Goal: Task Accomplishment & Management: Use online tool/utility

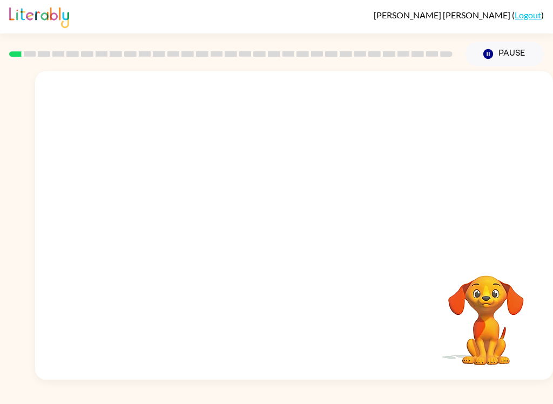
click at [264, 168] on video "Your browser must support playing .mp4 files to use Literably. Please try using…" at bounding box center [294, 161] width 518 height 181
click at [276, 241] on div at bounding box center [294, 230] width 69 height 39
click at [287, 230] on icon "button" at bounding box center [294, 230] width 19 height 19
click at [292, 227] on div at bounding box center [294, 161] width 518 height 181
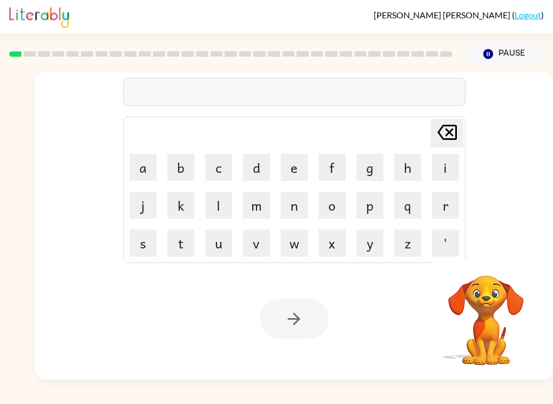
click at [177, 166] on button "b" at bounding box center [180, 167] width 27 height 27
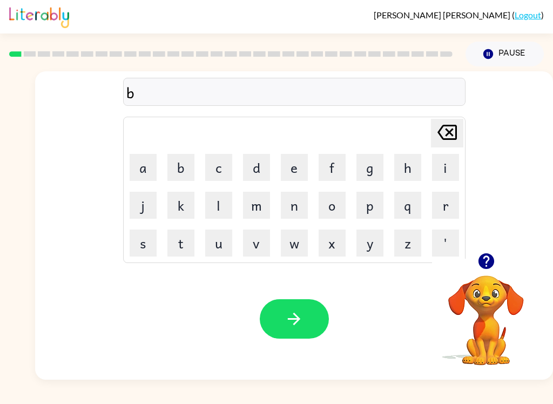
click at [342, 214] on button "o" at bounding box center [332, 205] width 27 height 27
click at [443, 208] on button "r" at bounding box center [445, 205] width 27 height 27
click at [258, 166] on button "d" at bounding box center [256, 167] width 27 height 27
click at [294, 165] on button "e" at bounding box center [294, 167] width 27 height 27
click at [441, 208] on button "r" at bounding box center [445, 205] width 27 height 27
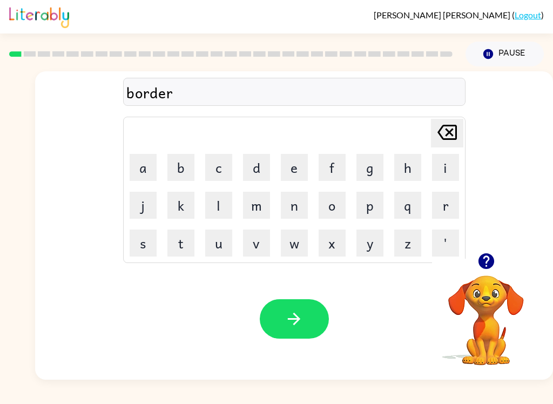
click at [296, 327] on icon "button" at bounding box center [294, 318] width 19 height 19
click at [216, 165] on button "c" at bounding box center [218, 167] width 27 height 27
click at [136, 174] on button "a" at bounding box center [143, 167] width 27 height 27
click at [208, 245] on button "u" at bounding box center [218, 243] width 27 height 27
click at [184, 245] on button "t" at bounding box center [180, 243] width 27 height 27
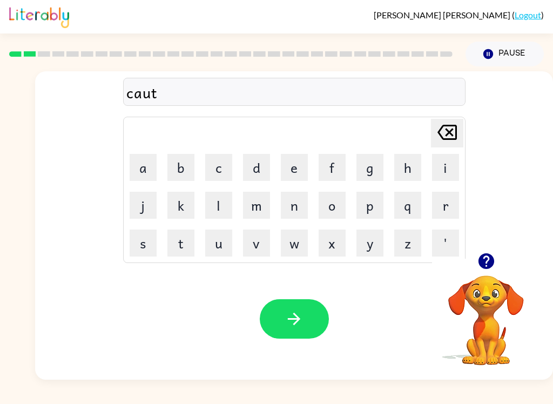
click at [303, 332] on button "button" at bounding box center [294, 318] width 69 height 39
click at [485, 274] on button "button" at bounding box center [487, 261] width 28 height 28
click at [222, 208] on button "l" at bounding box center [218, 205] width 27 height 27
click at [491, 316] on video "Your browser must support playing .mp4 files to use Literably. Please try using…" at bounding box center [486, 313] width 108 height 108
click at [507, 326] on video "Your browser must support playing .mp4 files to use Literably. Please try using…" at bounding box center [486, 313] width 108 height 108
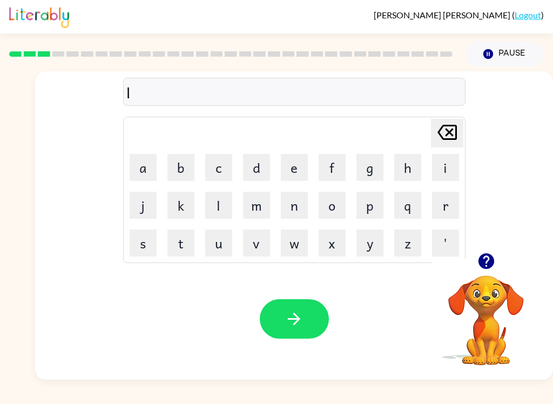
click at [487, 305] on video "Your browser must support playing .mp4 files to use Literably. Please try using…" at bounding box center [486, 313] width 108 height 108
click at [478, 263] on icon "button" at bounding box center [486, 261] width 19 height 19
click at [484, 294] on video "Your browser must support playing .mp4 files to use Literably. Please try using…" at bounding box center [486, 313] width 108 height 108
click at [496, 354] on video "Your browser must support playing .mp4 files to use Literably. Please try using…" at bounding box center [486, 313] width 108 height 108
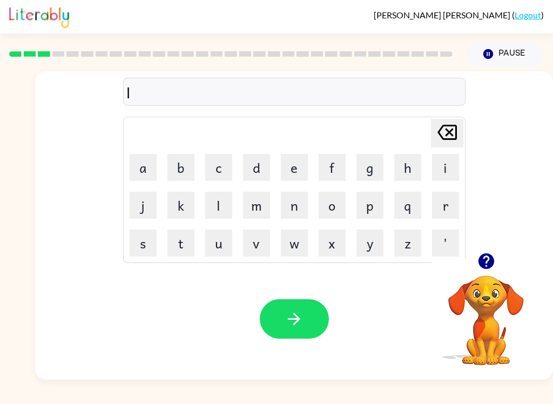
click at [210, 212] on button "l" at bounding box center [218, 205] width 27 height 27
click at [334, 205] on button "o" at bounding box center [332, 205] width 27 height 27
click at [218, 170] on button "c" at bounding box center [218, 167] width 27 height 27
click at [138, 168] on button "a" at bounding box center [143, 167] width 27 height 27
click at [440, 172] on button "i" at bounding box center [445, 167] width 27 height 27
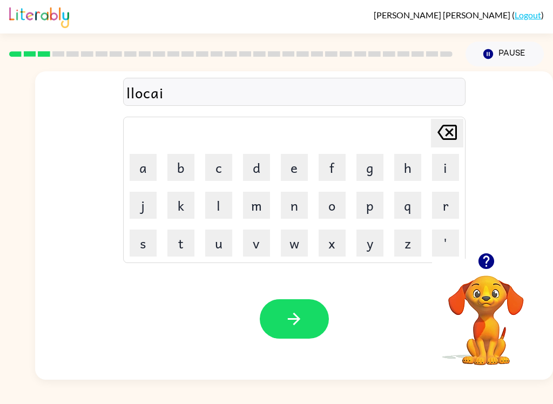
click at [182, 244] on button "t" at bounding box center [180, 243] width 27 height 27
click at [286, 327] on icon "button" at bounding box center [294, 318] width 19 height 19
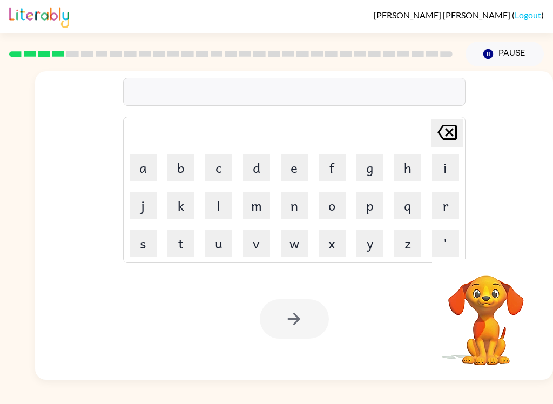
click at [183, 246] on button "t" at bounding box center [180, 243] width 27 height 27
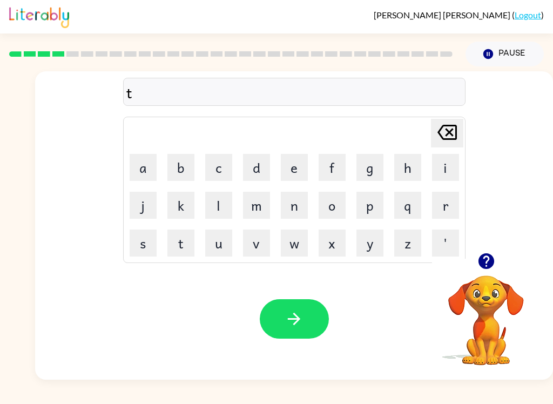
click at [437, 123] on icon "[PERSON_NAME] last character input" at bounding box center [447, 132] width 26 height 26
click at [176, 244] on button "t" at bounding box center [180, 243] width 27 height 27
click at [221, 249] on button "u" at bounding box center [218, 243] width 27 height 27
click at [446, 172] on button "i" at bounding box center [445, 167] width 27 height 27
click at [282, 210] on button "n" at bounding box center [294, 205] width 27 height 27
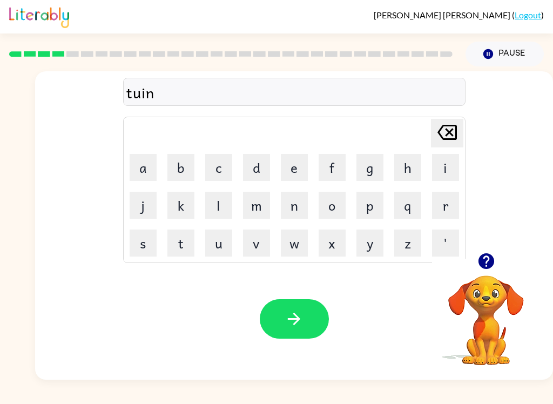
click at [286, 306] on button "button" at bounding box center [294, 318] width 69 height 39
click at [292, 204] on button "n" at bounding box center [294, 205] width 27 height 27
click at [289, 165] on button "e" at bounding box center [294, 167] width 27 height 27
click at [491, 274] on button "button" at bounding box center [487, 261] width 28 height 28
click at [428, 196] on td "r" at bounding box center [445, 205] width 37 height 37
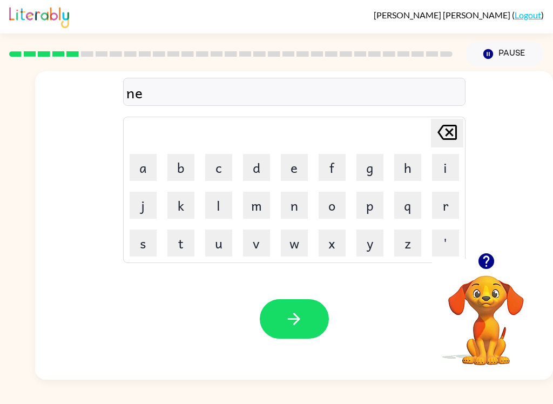
click at [440, 208] on button "r" at bounding box center [445, 205] width 27 height 27
click at [213, 244] on button "u" at bounding box center [218, 243] width 27 height 27
click at [205, 204] on button "l" at bounding box center [218, 205] width 27 height 27
click at [443, 154] on button "i" at bounding box center [445, 167] width 27 height 27
click at [281, 306] on button "button" at bounding box center [294, 318] width 69 height 39
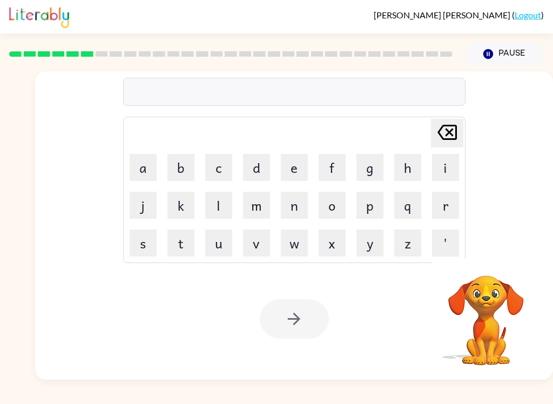
click at [184, 170] on button "b" at bounding box center [180, 167] width 27 height 27
click at [442, 162] on button "i" at bounding box center [445, 167] width 27 height 27
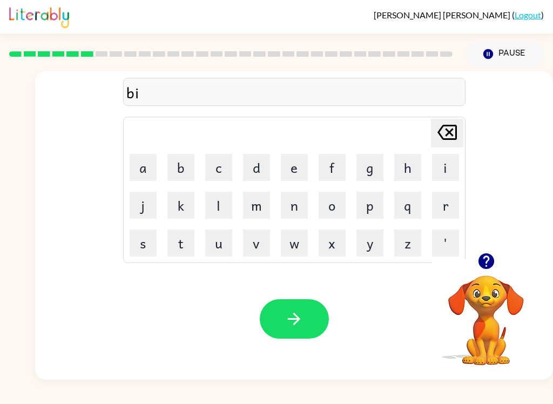
click at [149, 204] on button "j" at bounding box center [143, 205] width 27 height 27
click at [141, 165] on button "a" at bounding box center [143, 167] width 27 height 27
click at [439, 161] on button "i" at bounding box center [445, 167] width 27 height 27
click at [290, 200] on button "n" at bounding box center [294, 205] width 27 height 27
click at [183, 170] on button "b" at bounding box center [180, 167] width 27 height 27
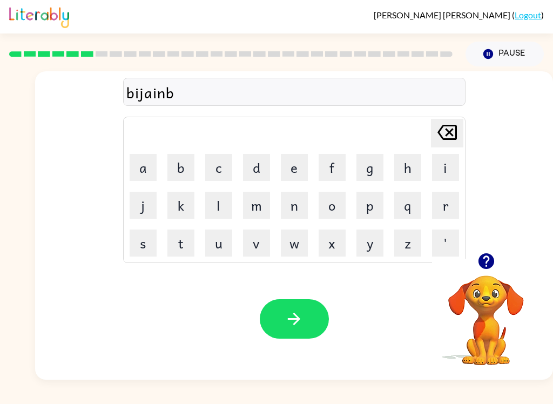
click at [440, 135] on icon "[PERSON_NAME] last character input" at bounding box center [447, 132] width 26 height 26
click at [257, 170] on button "d" at bounding box center [256, 167] width 27 height 27
click at [279, 321] on button "button" at bounding box center [294, 318] width 69 height 39
click at [179, 244] on button "t" at bounding box center [180, 243] width 27 height 27
click at [442, 210] on button "r" at bounding box center [445, 205] width 27 height 27
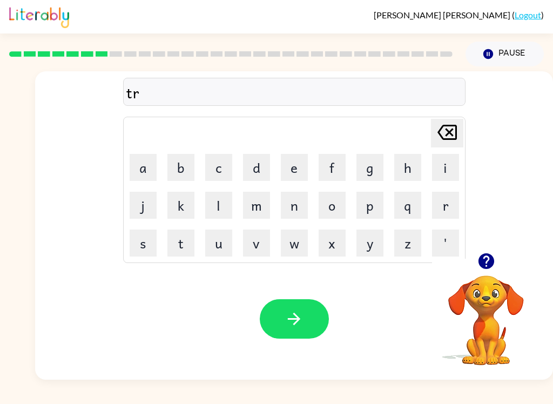
click at [440, 173] on button "i" at bounding box center [445, 167] width 27 height 27
click at [217, 171] on button "c" at bounding box center [218, 167] width 27 height 27
click at [225, 248] on button "u" at bounding box center [218, 243] width 27 height 27
click at [220, 213] on button "l" at bounding box center [218, 205] width 27 height 27
click at [275, 309] on button "button" at bounding box center [294, 318] width 69 height 39
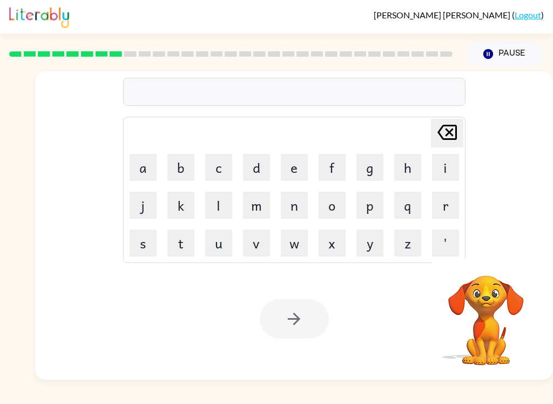
click at [260, 213] on button "m" at bounding box center [256, 205] width 27 height 27
click at [442, 178] on button "i" at bounding box center [445, 167] width 27 height 27
click at [447, 214] on button "r" at bounding box center [445, 205] width 27 height 27
click at [451, 168] on button "i" at bounding box center [445, 167] width 27 height 27
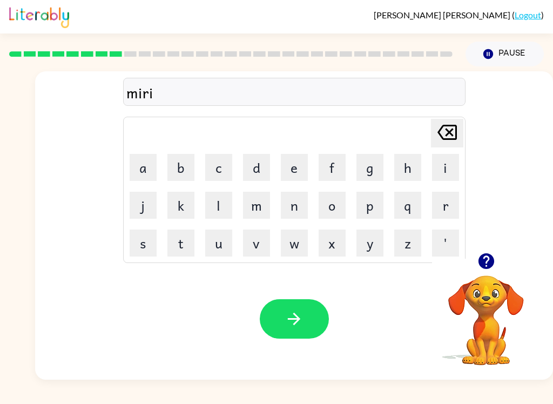
click at [217, 168] on button "c" at bounding box center [218, 167] width 27 height 27
click at [215, 252] on button "u" at bounding box center [218, 243] width 27 height 27
click at [210, 206] on button "l" at bounding box center [218, 205] width 27 height 27
click at [274, 312] on button "button" at bounding box center [294, 318] width 69 height 39
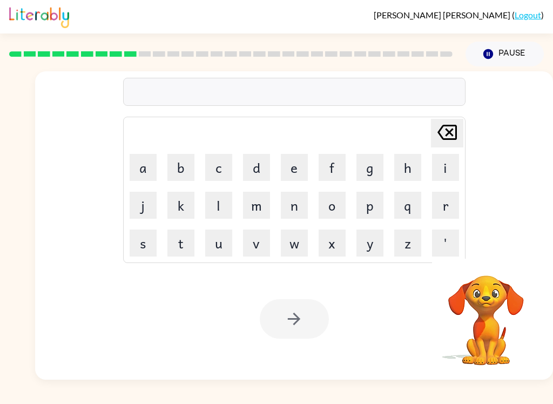
click at [253, 210] on button "m" at bounding box center [256, 205] width 27 height 27
click at [446, 173] on button "i" at bounding box center [445, 167] width 27 height 27
click at [253, 216] on button "m" at bounding box center [256, 205] width 27 height 27
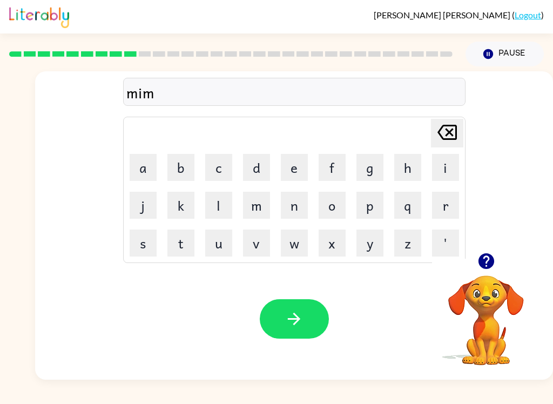
click at [177, 165] on button "b" at bounding box center [180, 167] width 27 height 27
click at [213, 215] on button "l" at bounding box center [218, 205] width 27 height 27
click at [301, 171] on button "e" at bounding box center [294, 167] width 27 height 27
click at [292, 311] on icon "button" at bounding box center [294, 318] width 19 height 19
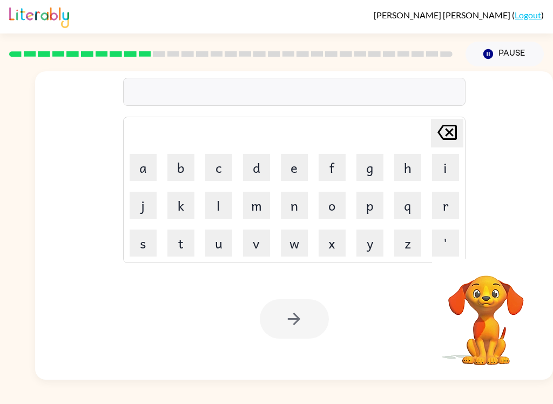
click at [218, 245] on button "u" at bounding box center [218, 243] width 27 height 27
click at [295, 208] on button "n" at bounding box center [294, 205] width 27 height 27
click at [326, 175] on button "f" at bounding box center [332, 167] width 27 height 27
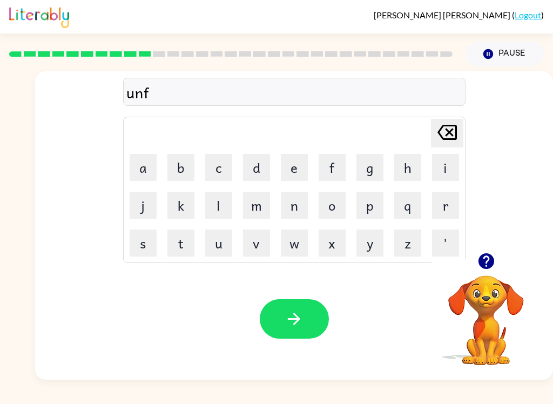
click at [206, 244] on button "u" at bounding box center [218, 243] width 27 height 27
click at [208, 205] on button "l" at bounding box center [218, 205] width 27 height 27
click at [254, 167] on button "d" at bounding box center [256, 167] width 27 height 27
click at [268, 308] on button "button" at bounding box center [294, 318] width 69 height 39
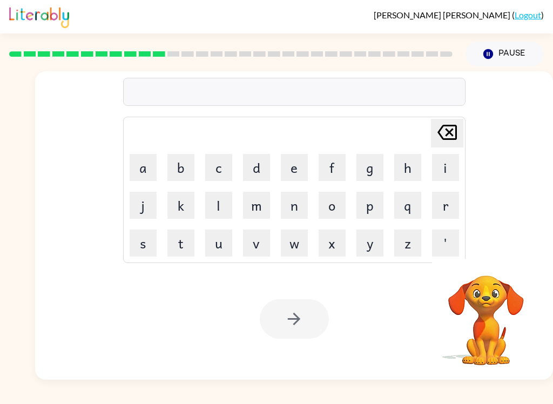
click at [264, 239] on button "v" at bounding box center [256, 243] width 27 height 27
click at [328, 203] on button "o" at bounding box center [332, 205] width 27 height 27
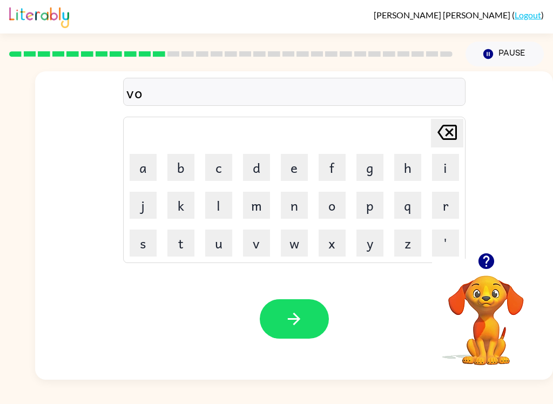
click at [184, 244] on button "t" at bounding box center [180, 243] width 27 height 27
click at [291, 332] on button "button" at bounding box center [294, 318] width 69 height 39
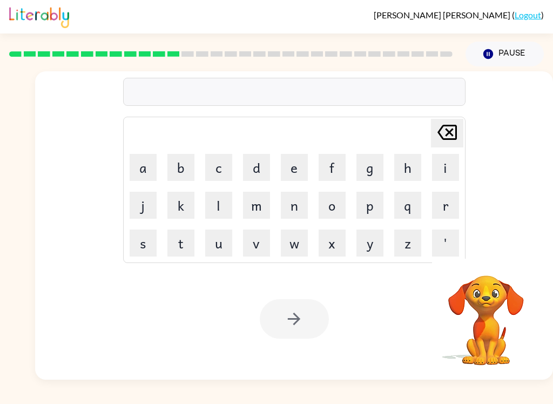
click at [181, 167] on button "b" at bounding box center [180, 167] width 27 height 27
click at [281, 171] on button "e" at bounding box center [294, 167] width 27 height 27
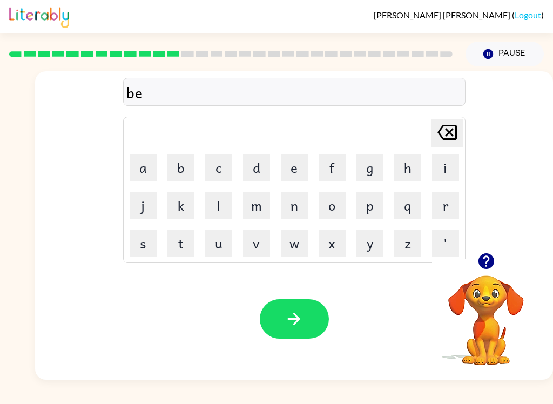
click at [256, 168] on button "d" at bounding box center [256, 167] width 27 height 27
click at [179, 249] on button "t" at bounding box center [180, 243] width 27 height 27
click at [449, 174] on button "i" at bounding box center [445, 167] width 27 height 27
click at [261, 215] on button "m" at bounding box center [256, 205] width 27 height 27
click at [291, 160] on button "e" at bounding box center [294, 167] width 27 height 27
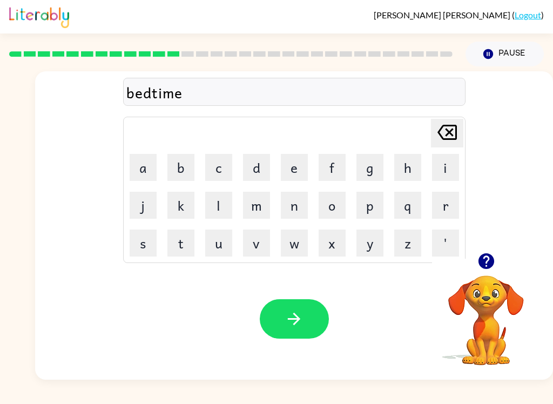
click at [295, 324] on icon "button" at bounding box center [294, 319] width 12 height 12
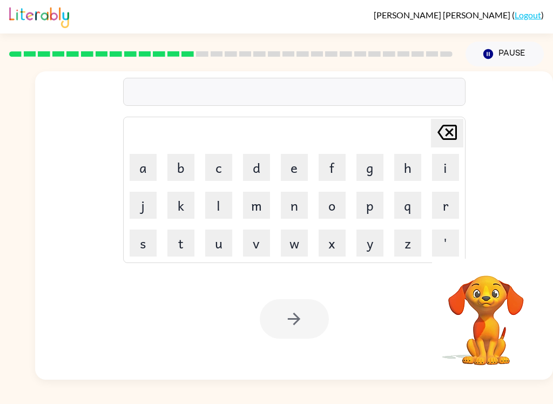
click at [327, 168] on button "f" at bounding box center [332, 167] width 27 height 27
click at [446, 170] on button "i" at bounding box center [445, 167] width 27 height 27
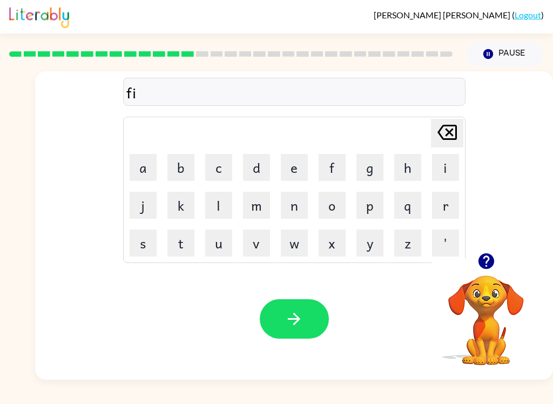
click at [180, 240] on button "t" at bounding box center [180, 243] width 27 height 27
click at [295, 213] on button "n" at bounding box center [294, 205] width 27 height 27
click at [287, 172] on button "e" at bounding box center [294, 167] width 27 height 27
click at [146, 248] on button "s" at bounding box center [143, 243] width 27 height 27
click at [276, 320] on button "button" at bounding box center [294, 318] width 69 height 39
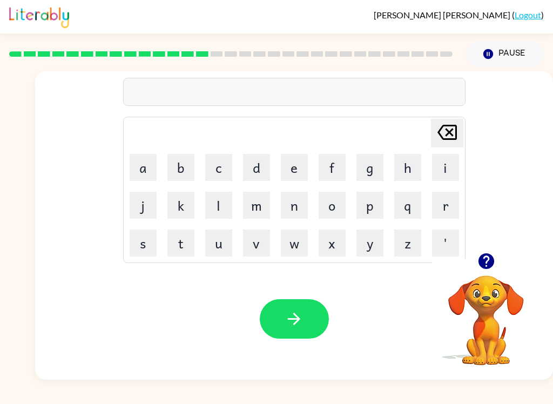
click at [286, 306] on button "button" at bounding box center [294, 318] width 69 height 39
click at [261, 178] on button "d" at bounding box center [256, 167] width 27 height 27
click at [306, 165] on button "e" at bounding box center [294, 167] width 27 height 27
click at [215, 210] on button "l" at bounding box center [218, 205] width 27 height 27
click at [296, 171] on button "e" at bounding box center [294, 167] width 27 height 27
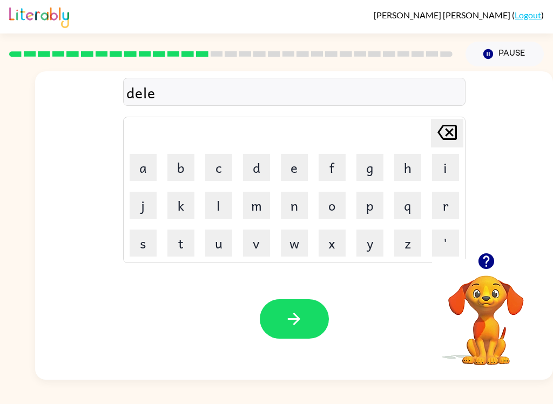
click at [437, 170] on button "i" at bounding box center [445, 167] width 27 height 27
click at [296, 319] on icon "button" at bounding box center [294, 319] width 12 height 12
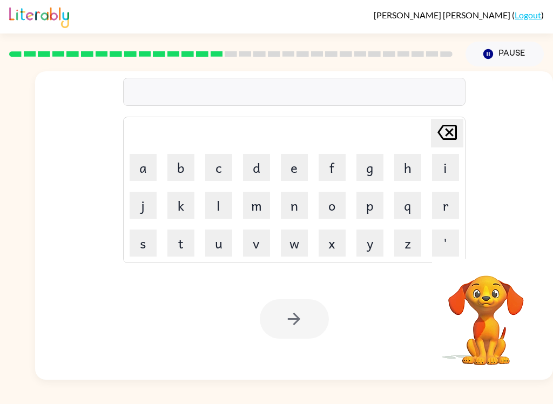
click at [180, 244] on button "t" at bounding box center [180, 243] width 27 height 27
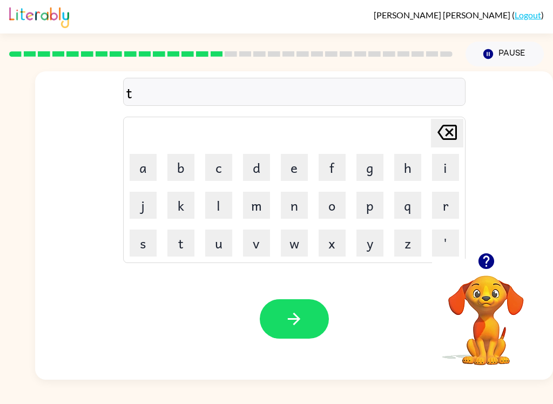
click at [219, 240] on button "u" at bounding box center [218, 243] width 27 height 27
click at [446, 217] on button "r" at bounding box center [445, 205] width 27 height 27
click at [284, 202] on button "n" at bounding box center [294, 205] width 27 height 27
click at [303, 324] on icon "button" at bounding box center [294, 318] width 19 height 19
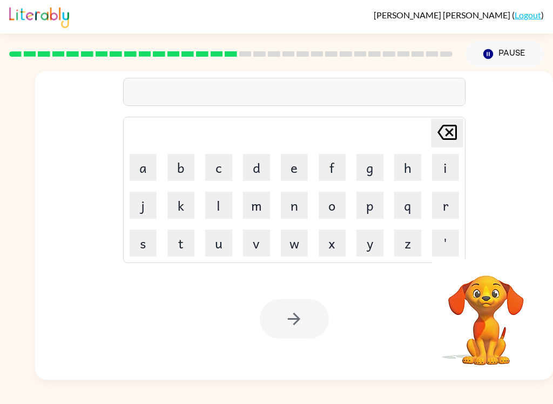
click at [146, 248] on button "s" at bounding box center [143, 243] width 27 height 27
click at [293, 170] on button "e" at bounding box center [294, 167] width 27 height 27
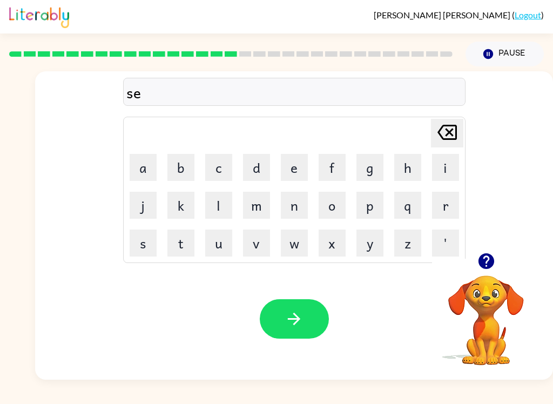
click at [182, 242] on button "t" at bounding box center [180, 243] width 27 height 27
click at [303, 320] on icon "button" at bounding box center [294, 318] width 19 height 19
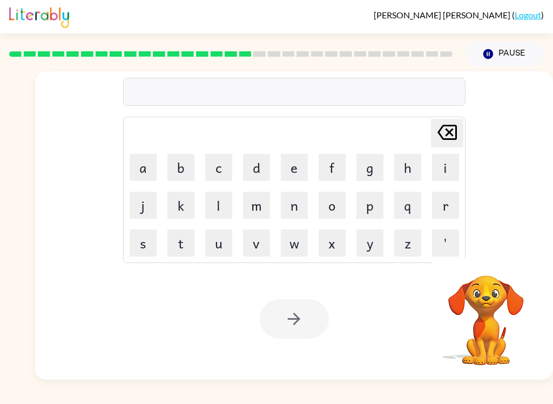
click at [173, 171] on button "b" at bounding box center [180, 167] width 27 height 27
click at [442, 211] on button "r" at bounding box center [445, 205] width 27 height 27
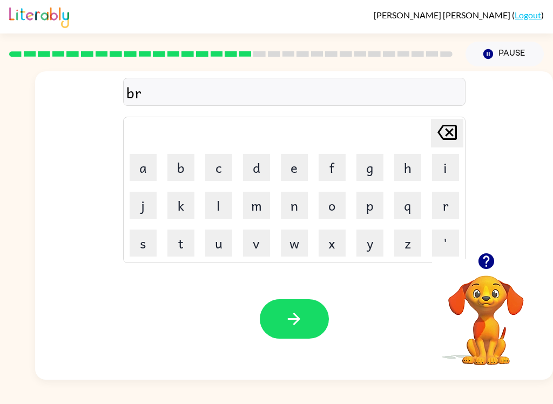
click at [443, 170] on button "i" at bounding box center [445, 167] width 27 height 27
click at [294, 206] on button "n" at bounding box center [294, 205] width 27 height 27
click at [246, 202] on button "m" at bounding box center [256, 205] width 27 height 27
click at [446, 172] on button "i" at bounding box center [445, 167] width 27 height 27
click at [298, 206] on button "n" at bounding box center [294, 205] width 27 height 27
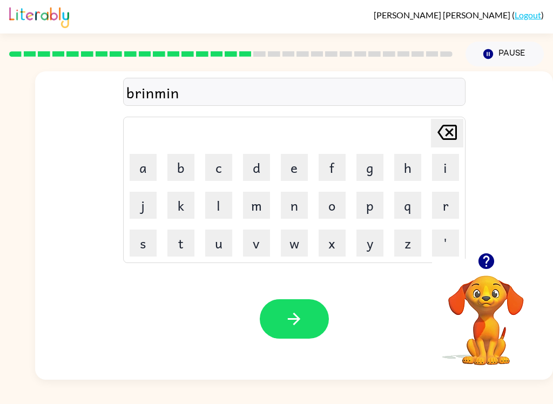
click at [368, 169] on button "g" at bounding box center [369, 167] width 27 height 27
click at [279, 312] on button "button" at bounding box center [294, 318] width 69 height 39
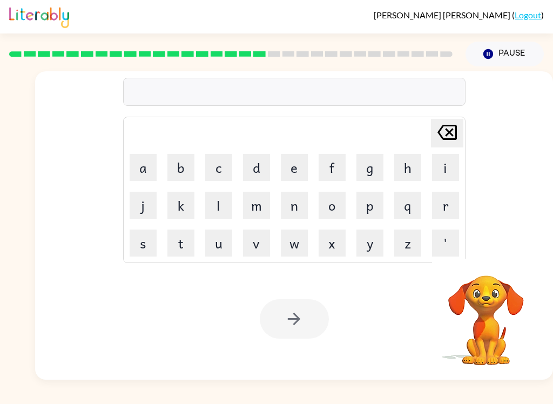
click at [370, 214] on button "p" at bounding box center [369, 205] width 27 height 27
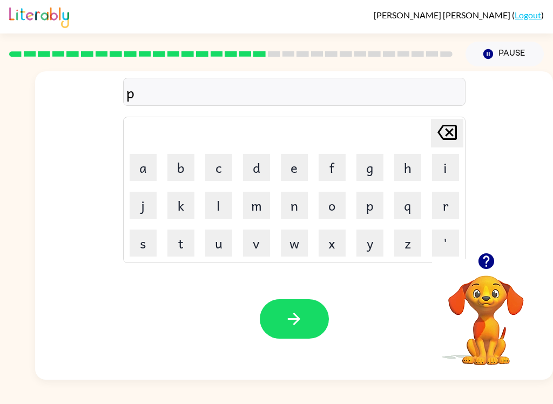
click at [219, 208] on button "l" at bounding box center [218, 205] width 27 height 27
click at [141, 245] on button "s" at bounding box center [143, 243] width 27 height 27
click at [445, 139] on icon at bounding box center [446, 132] width 19 height 15
click at [141, 173] on button "a" at bounding box center [143, 167] width 27 height 27
click at [141, 238] on button "s" at bounding box center [143, 243] width 27 height 27
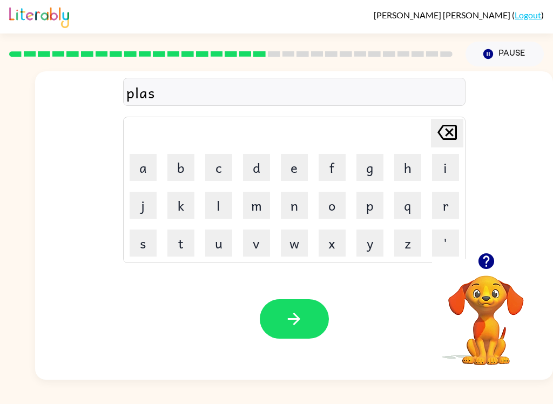
click at [180, 244] on button "t" at bounding box center [180, 243] width 27 height 27
click at [442, 169] on button "i" at bounding box center [445, 167] width 27 height 27
click at [180, 204] on button "k" at bounding box center [180, 205] width 27 height 27
click at [291, 324] on icon "button" at bounding box center [294, 318] width 19 height 19
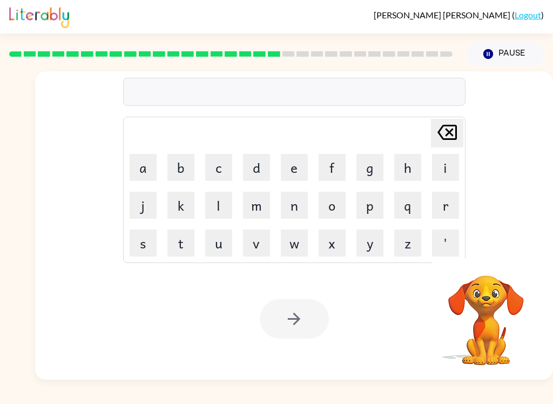
click at [260, 166] on button "d" at bounding box center [256, 167] width 27 height 27
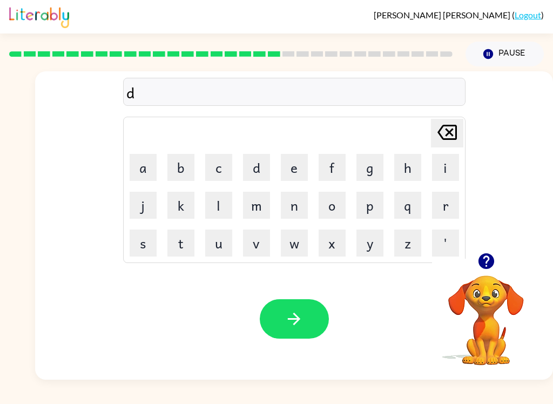
click at [448, 170] on button "i" at bounding box center [445, 167] width 27 height 27
click at [136, 250] on button "s" at bounding box center [143, 243] width 27 height 27
click at [367, 208] on button "p" at bounding box center [369, 205] width 27 height 27
click at [216, 213] on button "l" at bounding box center [218, 205] width 27 height 27
click at [286, 165] on button "e" at bounding box center [294, 167] width 27 height 27
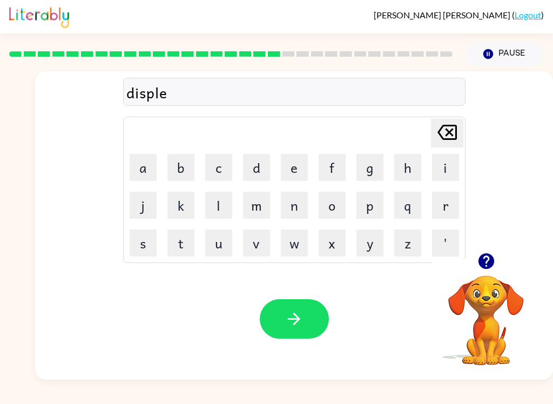
click at [440, 170] on button "i" at bounding box center [445, 167] width 27 height 27
click at [284, 319] on button "button" at bounding box center [294, 318] width 69 height 39
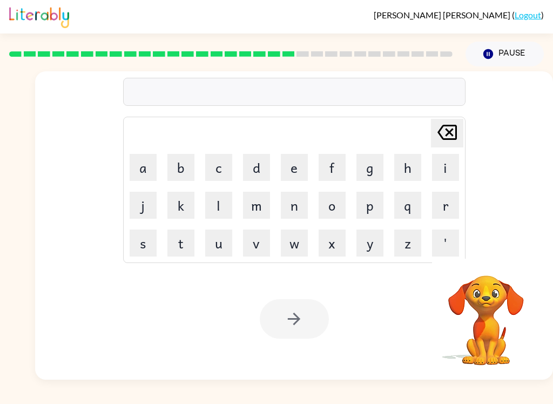
click at [259, 177] on button "d" at bounding box center [256, 167] width 27 height 27
click at [218, 252] on button "u" at bounding box center [218, 243] width 27 height 27
click at [136, 241] on button "s" at bounding box center [143, 243] width 27 height 27
click at [260, 170] on button "d" at bounding box center [256, 167] width 27 height 27
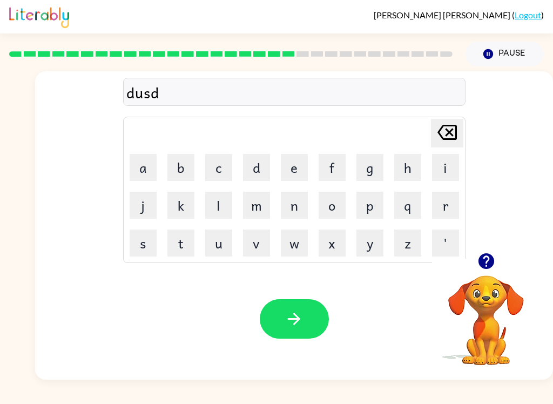
click at [288, 173] on button "e" at bounding box center [294, 167] width 27 height 27
click at [254, 170] on button "d" at bounding box center [256, 167] width 27 height 27
click at [306, 314] on button "button" at bounding box center [294, 318] width 69 height 39
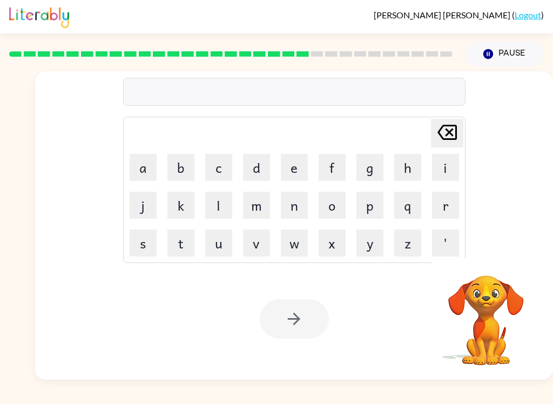
click at [133, 242] on button "s" at bounding box center [143, 243] width 27 height 27
click at [298, 170] on button "e" at bounding box center [294, 167] width 27 height 27
click at [293, 211] on button "n" at bounding box center [294, 205] width 27 height 27
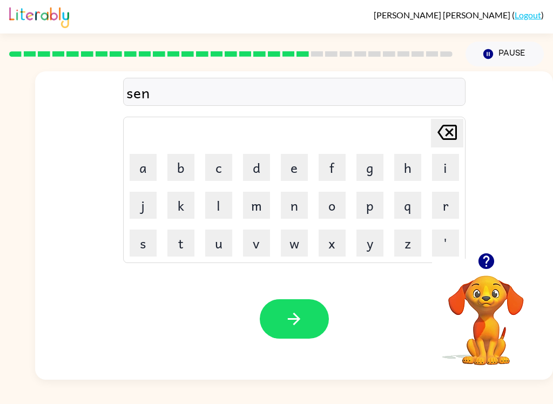
click at [183, 240] on button "t" at bounding box center [180, 243] width 27 height 27
click at [447, 173] on button "i" at bounding box center [445, 167] width 27 height 27
click at [260, 168] on button "d" at bounding box center [256, 167] width 27 height 27
click at [288, 300] on button "button" at bounding box center [294, 318] width 69 height 39
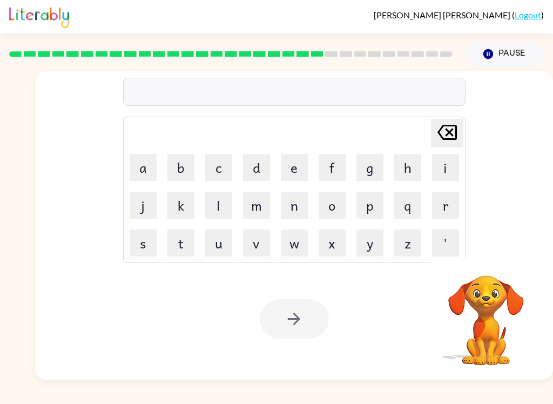
click at [435, 215] on button "r" at bounding box center [445, 205] width 27 height 27
click at [149, 174] on button "a" at bounding box center [143, 167] width 27 height 27
click at [440, 161] on button "i" at bounding box center [445, 167] width 27 height 27
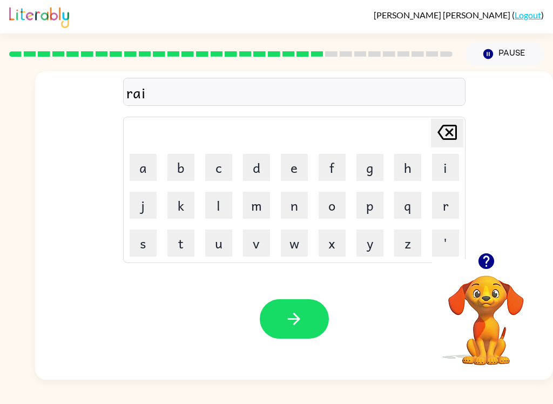
click at [287, 199] on button "n" at bounding box center [294, 205] width 27 height 27
click at [484, 290] on video "Your browser must support playing .mp4 files to use Literably. Please try using…" at bounding box center [486, 313] width 108 height 108
click at [479, 323] on video "Your browser must support playing .mp4 files to use Literably. Please try using…" at bounding box center [486, 313] width 108 height 108
click at [484, 283] on video "Your browser must support playing .mp4 files to use Literably. Please try using…" at bounding box center [486, 313] width 108 height 108
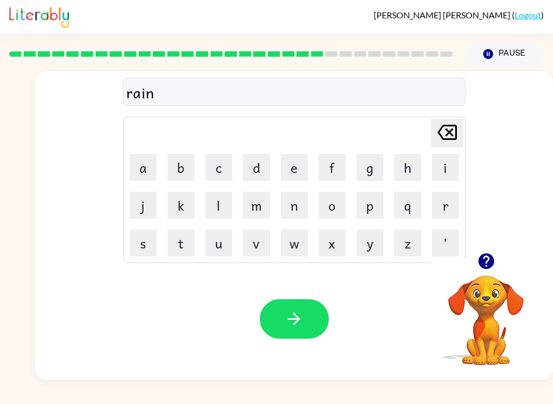
click at [487, 308] on video "Your browser must support playing .mp4 files to use Literably. Please try using…" at bounding box center [486, 313] width 108 height 108
click at [494, 284] on video "Your browser must support playing .mp4 files to use Literably. Please try using…" at bounding box center [486, 313] width 108 height 108
click at [488, 259] on icon "button" at bounding box center [486, 261] width 19 height 19
click at [480, 268] on video "Your browser must support playing .mp4 files to use Literably. Please try using…" at bounding box center [486, 313] width 108 height 108
click at [163, 258] on td "t" at bounding box center [181, 243] width 37 height 37
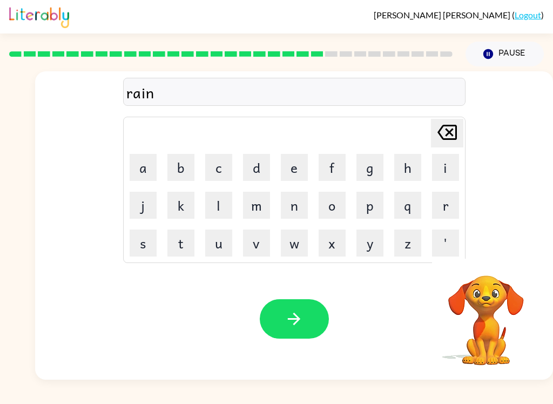
click at [225, 171] on button "c" at bounding box center [218, 167] width 27 height 27
click at [330, 204] on button "o" at bounding box center [332, 205] width 27 height 27
click at [185, 242] on button "t" at bounding box center [180, 243] width 27 height 27
click at [299, 325] on icon "button" at bounding box center [294, 318] width 19 height 19
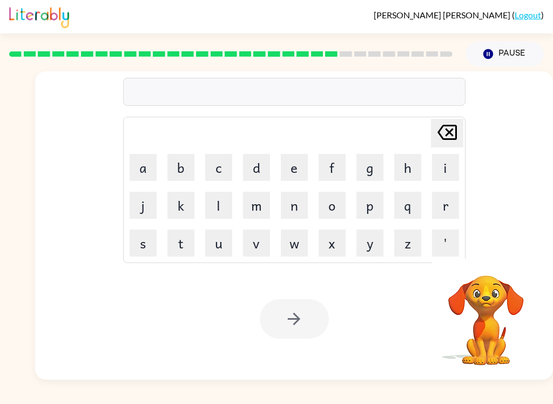
click at [253, 203] on button "m" at bounding box center [256, 205] width 27 height 27
click at [136, 175] on button "a" at bounding box center [143, 167] width 27 height 27
click at [453, 207] on button "r" at bounding box center [445, 205] width 27 height 27
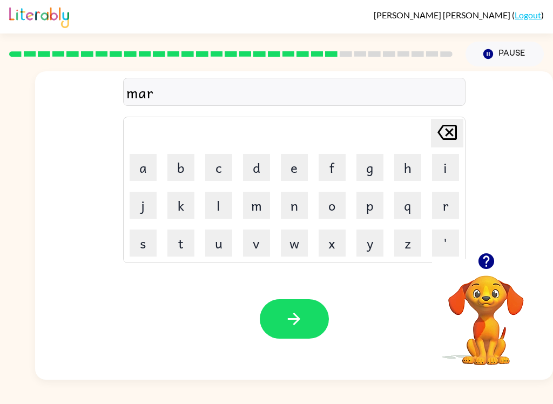
click at [217, 170] on button "c" at bounding box center [218, 167] width 27 height 27
click at [293, 179] on button "e" at bounding box center [294, 167] width 27 height 27
click at [442, 212] on button "r" at bounding box center [445, 205] width 27 height 27
click at [298, 320] on icon "button" at bounding box center [294, 319] width 12 height 12
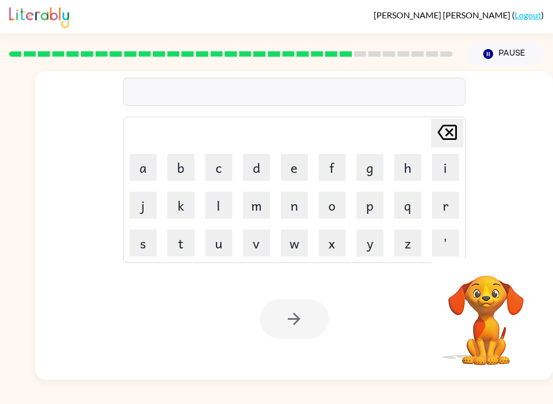
click at [138, 172] on button "a" at bounding box center [143, 167] width 27 height 27
click at [261, 168] on button "d" at bounding box center [256, 167] width 27 height 27
click at [258, 242] on button "v" at bounding box center [256, 243] width 27 height 27
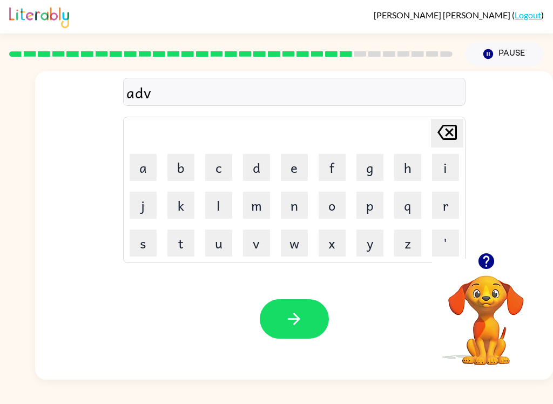
click at [137, 163] on button "a" at bounding box center [143, 167] width 27 height 27
click at [296, 205] on button "n" at bounding box center [294, 205] width 27 height 27
click at [143, 241] on button "s" at bounding box center [143, 243] width 27 height 27
click at [445, 170] on button "i" at bounding box center [445, 167] width 27 height 27
click at [297, 213] on button "n" at bounding box center [294, 205] width 27 height 27
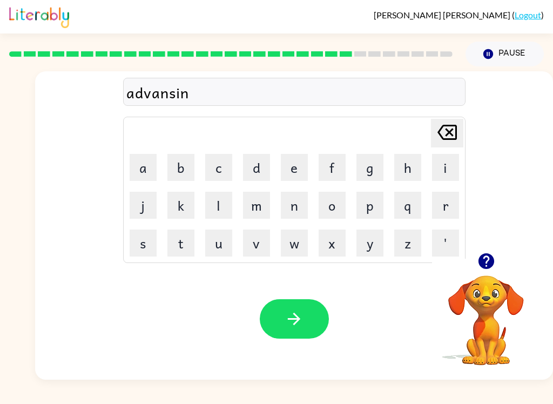
click at [361, 170] on button "g" at bounding box center [369, 167] width 27 height 27
click at [277, 322] on button "button" at bounding box center [294, 318] width 69 height 39
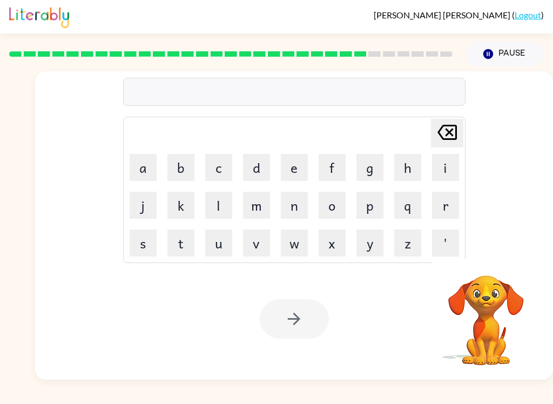
click at [365, 169] on button "g" at bounding box center [369, 167] width 27 height 27
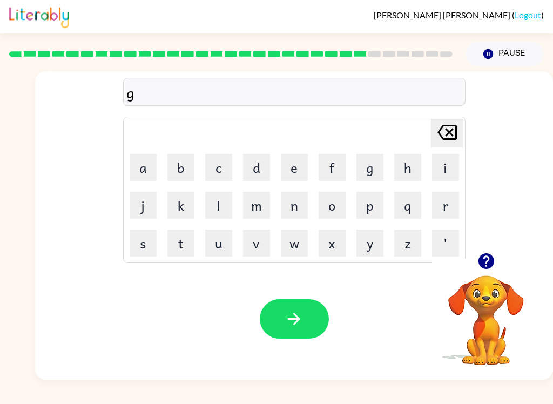
click at [213, 247] on button "u" at bounding box center [218, 243] width 27 height 27
click at [187, 170] on button "b" at bounding box center [180, 167] width 27 height 27
click at [217, 246] on button "u" at bounding box center [218, 243] width 27 height 27
click at [222, 204] on button "l" at bounding box center [218, 205] width 27 height 27
click at [436, 173] on button "i" at bounding box center [445, 167] width 27 height 27
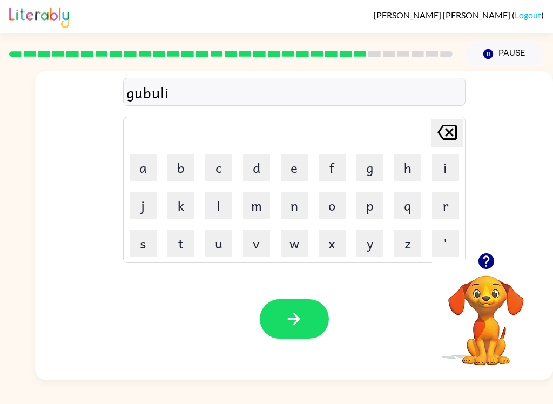
click at [291, 209] on button "n" at bounding box center [294, 205] width 27 height 27
click at [377, 176] on button "g" at bounding box center [369, 167] width 27 height 27
click at [298, 323] on icon "button" at bounding box center [294, 318] width 19 height 19
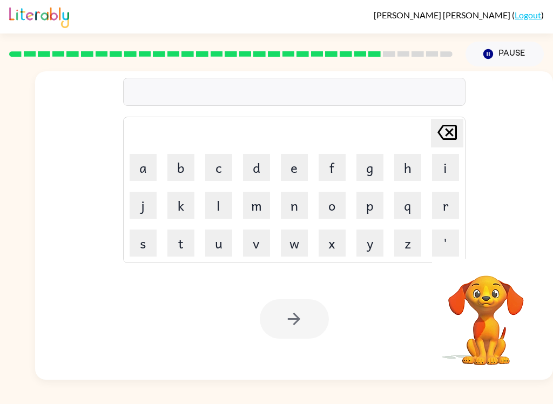
click at [368, 167] on button "g" at bounding box center [369, 167] width 27 height 27
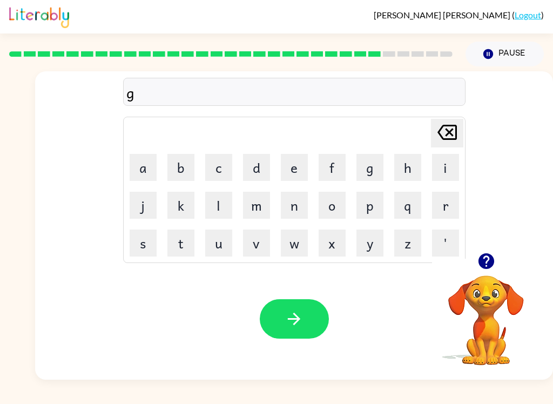
click at [221, 247] on button "u" at bounding box center [218, 243] width 27 height 27
click at [258, 245] on button "v" at bounding box center [256, 243] width 27 height 27
click at [284, 166] on button "e" at bounding box center [294, 167] width 27 height 27
click at [436, 215] on button "r" at bounding box center [445, 205] width 27 height 27
click at [250, 199] on button "m" at bounding box center [256, 205] width 27 height 27
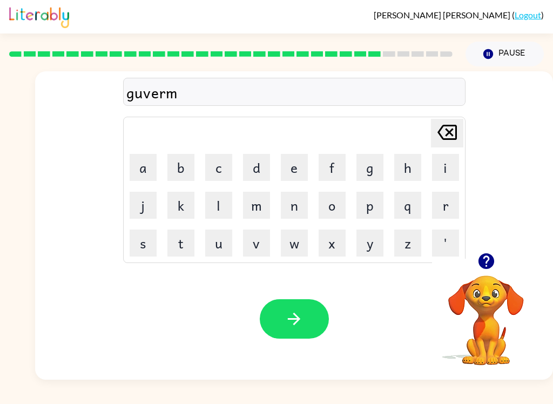
click at [299, 170] on button "e" at bounding box center [294, 167] width 27 height 27
click at [301, 203] on button "n" at bounding box center [294, 205] width 27 height 27
click at [141, 212] on button "j" at bounding box center [143, 205] width 27 height 27
click at [449, 135] on icon at bounding box center [446, 132] width 19 height 15
click at [183, 243] on button "t" at bounding box center [180, 243] width 27 height 27
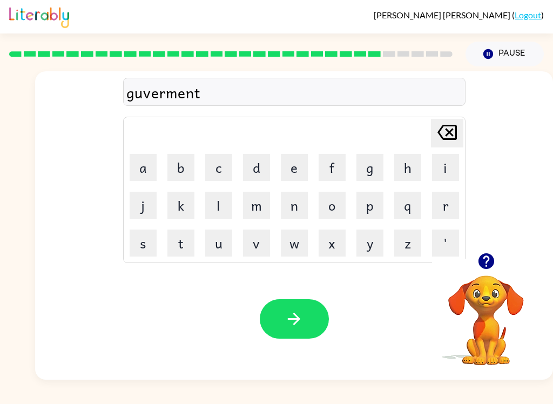
click at [292, 321] on icon "button" at bounding box center [294, 318] width 19 height 19
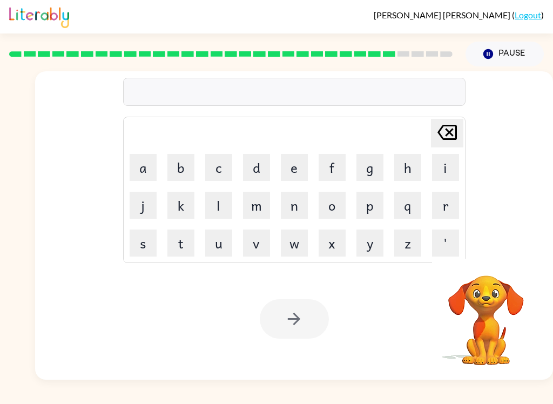
click at [146, 249] on button "s" at bounding box center [143, 243] width 27 height 27
click at [181, 244] on button "t" at bounding box center [180, 243] width 27 height 27
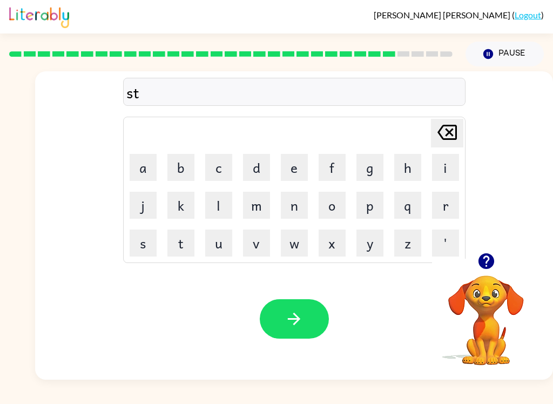
click at [143, 173] on button "a" at bounding box center [143, 167] width 27 height 27
click at [440, 173] on button "i" at bounding box center [445, 167] width 27 height 27
click at [300, 205] on button "n" at bounding box center [294, 205] width 27 height 27
click at [282, 311] on button "button" at bounding box center [294, 318] width 69 height 39
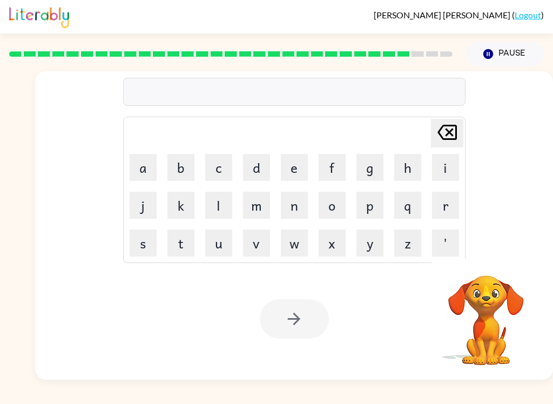
click at [140, 246] on button "s" at bounding box center [143, 243] width 27 height 27
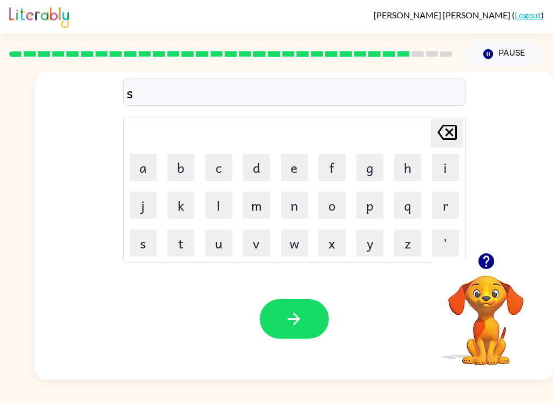
click at [402, 169] on button "h" at bounding box center [407, 167] width 27 height 27
click at [144, 174] on button "a" at bounding box center [143, 167] width 27 height 27
click at [440, 166] on button "i" at bounding box center [445, 167] width 27 height 27
click at [361, 205] on button "p" at bounding box center [369, 205] width 27 height 27
click at [281, 325] on button "button" at bounding box center [294, 318] width 69 height 39
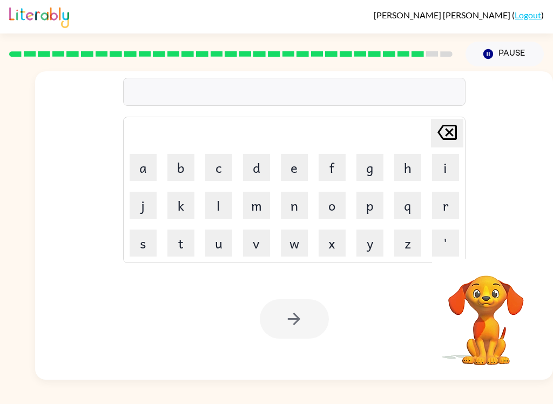
click at [303, 161] on button "e" at bounding box center [294, 167] width 27 height 27
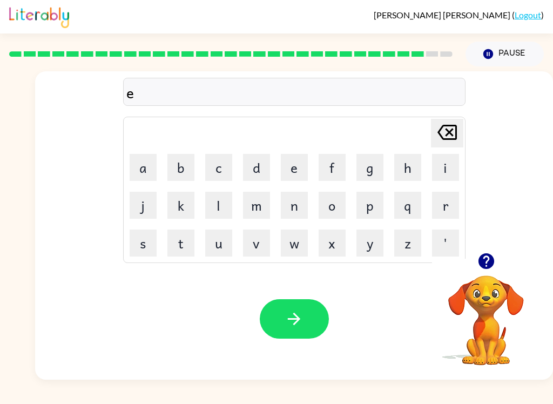
click at [138, 244] on button "s" at bounding box center [143, 243] width 27 height 27
click at [291, 168] on button "e" at bounding box center [294, 167] width 27 height 27
click at [215, 203] on button "l" at bounding box center [218, 205] width 27 height 27
click at [285, 172] on button "e" at bounding box center [294, 167] width 27 height 27
click at [298, 209] on button "n" at bounding box center [294, 205] width 27 height 27
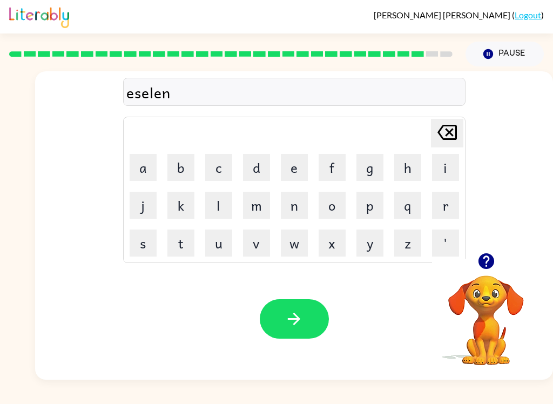
click at [174, 244] on button "t" at bounding box center [180, 243] width 27 height 27
click at [301, 312] on icon "button" at bounding box center [294, 318] width 19 height 19
click at [375, 173] on button "g" at bounding box center [369, 167] width 27 height 27
click at [332, 208] on button "o" at bounding box center [332, 205] width 27 height 27
click at [189, 172] on button "b" at bounding box center [180, 167] width 27 height 27
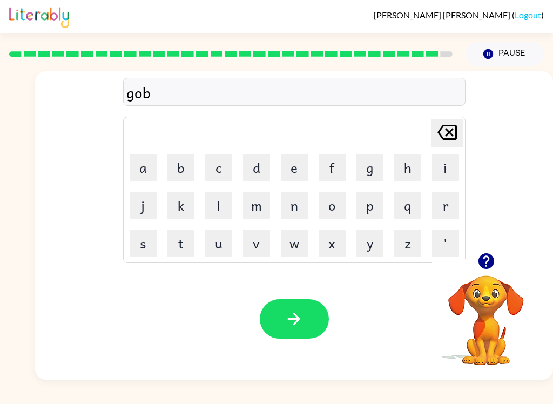
click at [303, 170] on button "e" at bounding box center [294, 167] width 27 height 27
click at [215, 200] on button "l" at bounding box center [218, 205] width 27 height 27
click at [217, 171] on button "c" at bounding box center [218, 167] width 27 height 27
click at [216, 245] on button "u" at bounding box center [218, 243] width 27 height 27
click at [438, 213] on button "r" at bounding box center [445, 205] width 27 height 27
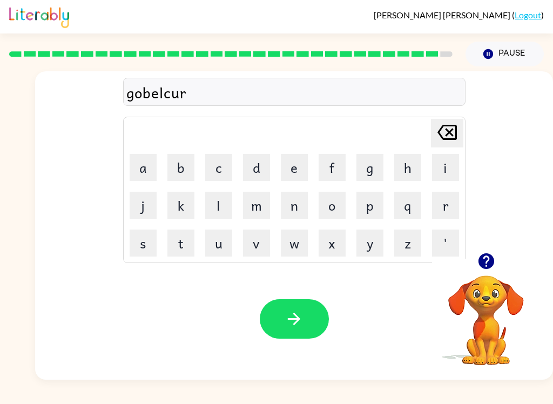
click at [300, 325] on icon "button" at bounding box center [294, 318] width 19 height 19
